Goal: Information Seeking & Learning: Learn about a topic

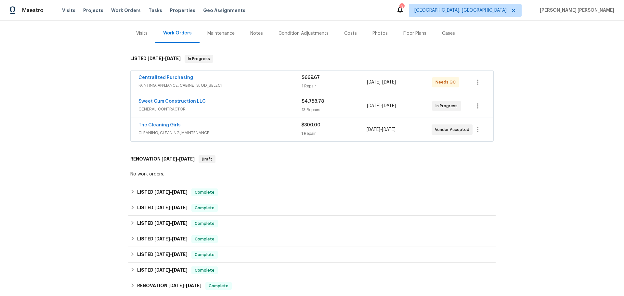
scroll to position [65, 0]
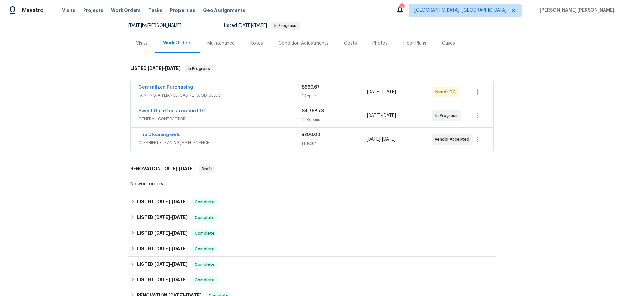
click at [226, 39] on div "Maintenance" at bounding box center [221, 42] width 43 height 19
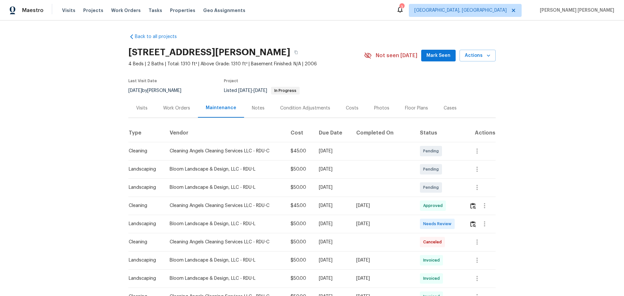
click at [138, 112] on div "Visits" at bounding box center [141, 107] width 27 height 19
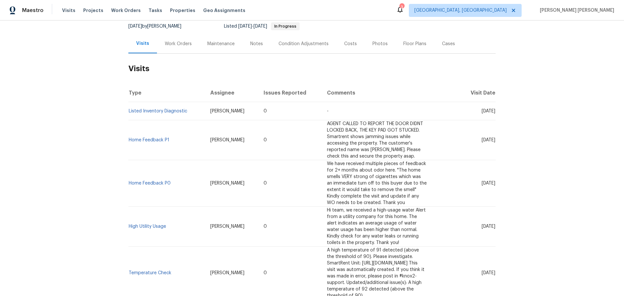
scroll to position [65, 0]
click at [261, 45] on div "Notes" at bounding box center [256, 42] width 28 height 19
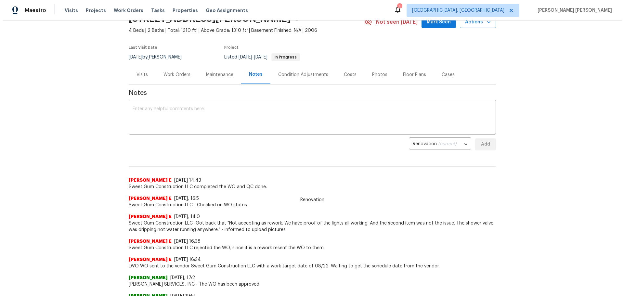
scroll to position [32, 0]
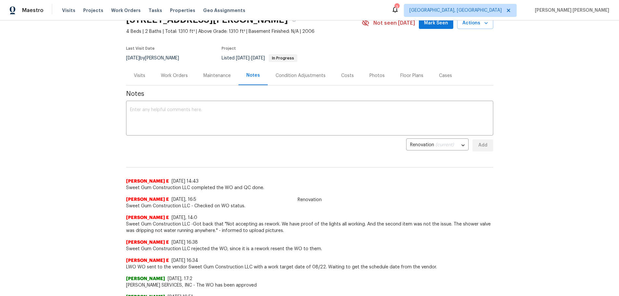
click at [221, 73] on div "Maintenance" at bounding box center [216, 75] width 27 height 6
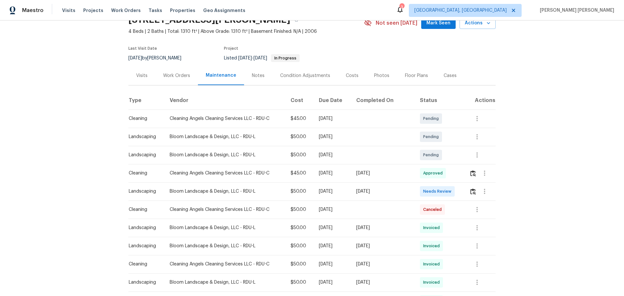
click at [292, 75] on div "Condition Adjustments" at bounding box center [305, 75] width 50 height 6
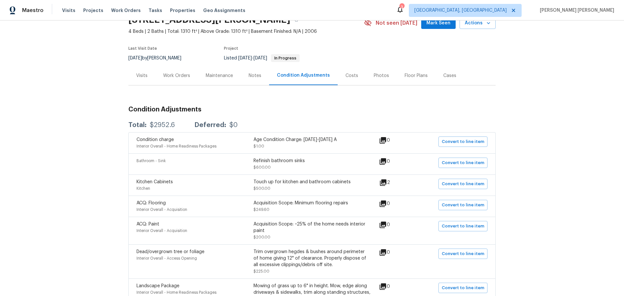
click at [170, 70] on div "Work Orders" at bounding box center [176, 75] width 43 height 19
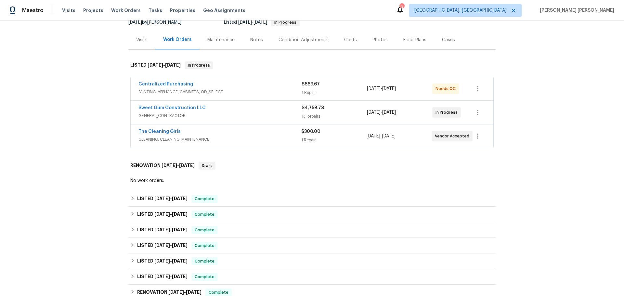
scroll to position [73, 0]
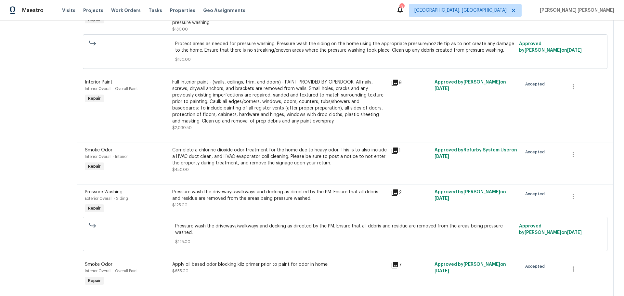
scroll to position [513, 0]
click at [397, 154] on icon at bounding box center [395, 150] width 8 height 8
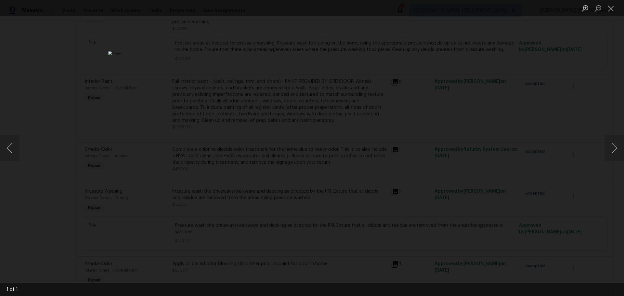
click at [468, 136] on div "Lightbox" at bounding box center [312, 148] width 624 height 296
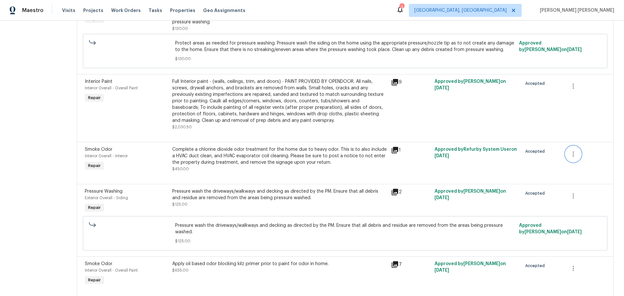
click at [571, 157] on icon "button" at bounding box center [573, 154] width 8 height 8
click at [462, 180] on div at bounding box center [312, 148] width 624 height 296
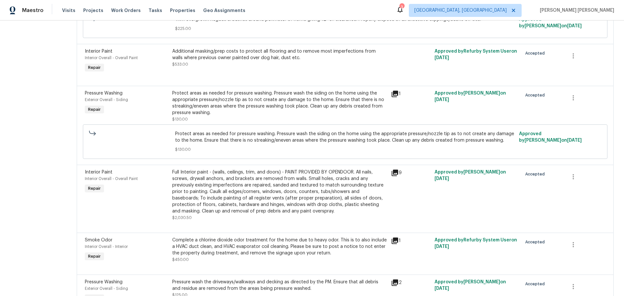
scroll to position [545, 0]
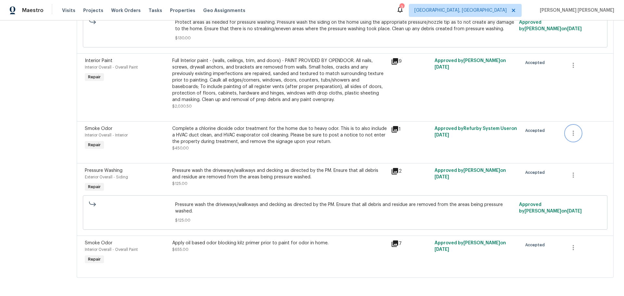
click at [569, 131] on icon "button" at bounding box center [573, 133] width 8 height 8
click at [503, 142] on div at bounding box center [312, 148] width 624 height 296
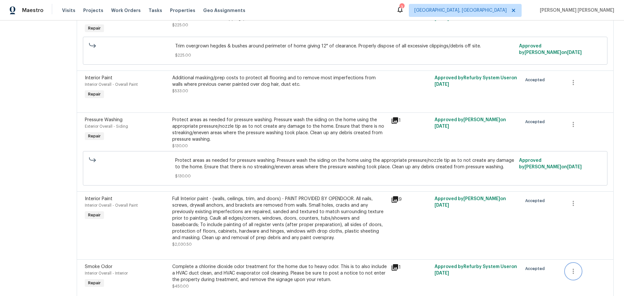
scroll to position [513, 0]
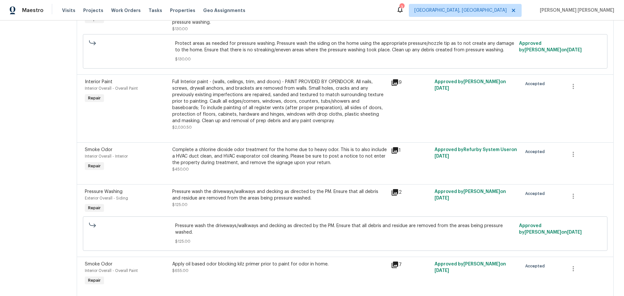
click at [219, 154] on div "Complete a chlorine dioxide odor treatment for the home due to heavy odor. This…" at bounding box center [279, 156] width 215 height 19
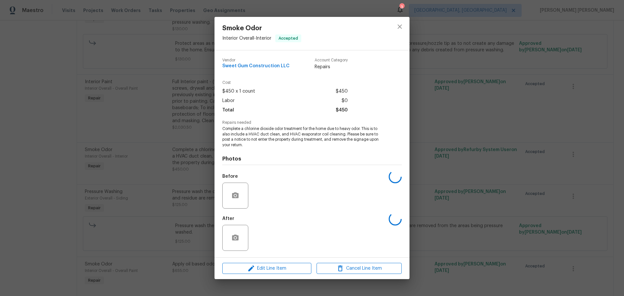
click at [219, 154] on div "Vendor Sweet Gum Construction LLC Account Category Repairs Cost $450 x 1 count …" at bounding box center [311, 153] width 195 height 207
click at [252, 128] on span "Complete a chlorine dioxide odor treatment for the home due to heavy odor. This…" at bounding box center [302, 137] width 161 height 22
copy span "chlorine"
click at [64, 168] on div "Smoke Odor Interior Overall - Interior Accepted Vendor Sweet Gum Construction L…" at bounding box center [312, 148] width 624 height 296
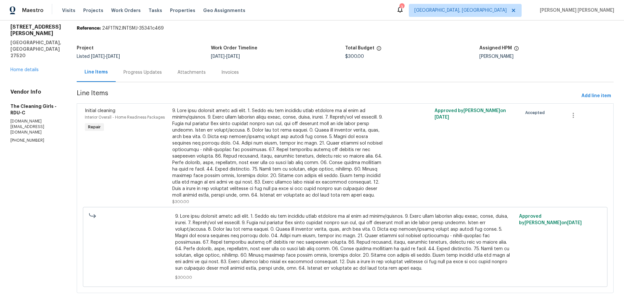
scroll to position [42, 0]
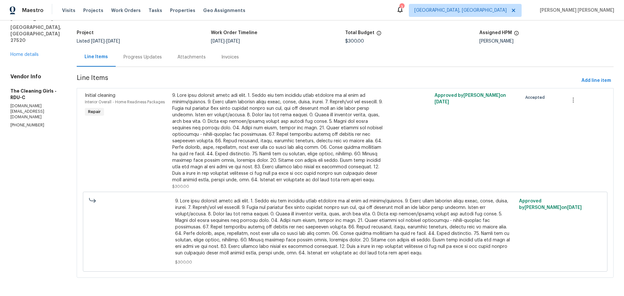
click at [144, 54] on div "Progress Updates" at bounding box center [142, 57] width 38 height 6
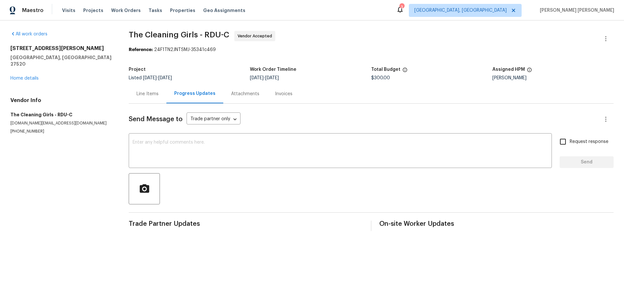
click at [239, 93] on div "Attachments" at bounding box center [245, 94] width 28 height 6
